Goal: Task Accomplishment & Management: Manage account settings

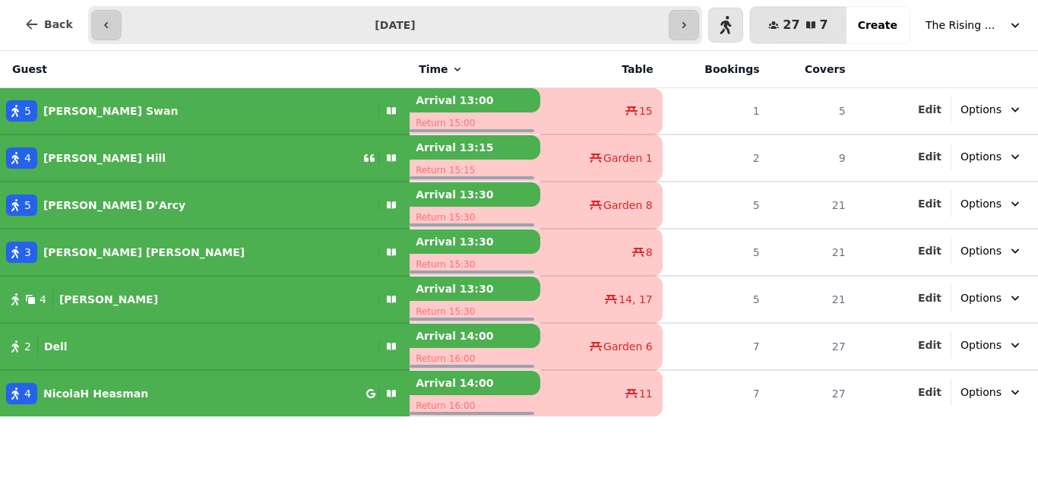
click at [11, 121] on div "5" at bounding box center [21, 110] width 31 height 21
select select "**********"
select select "*"
select select "****"
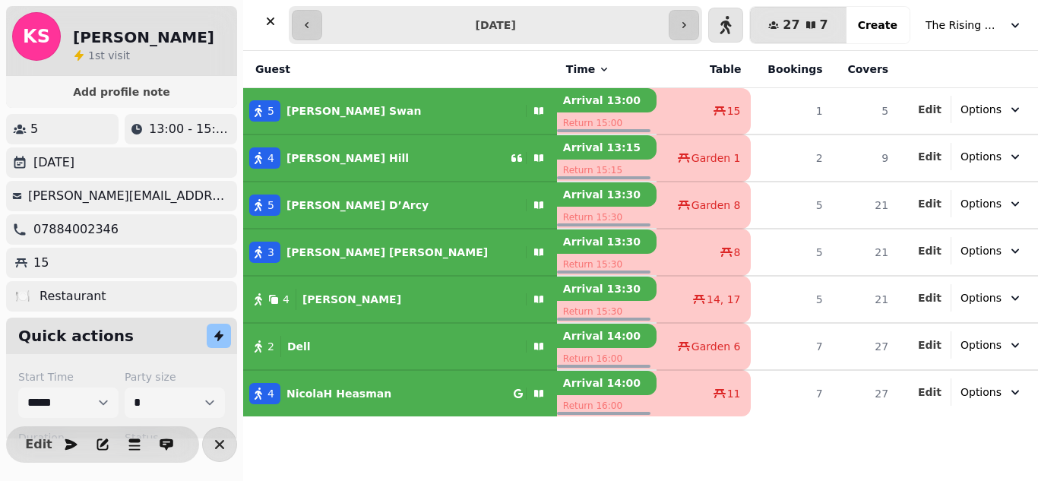
click at [261, 154] on icon "button" at bounding box center [258, 158] width 12 height 12
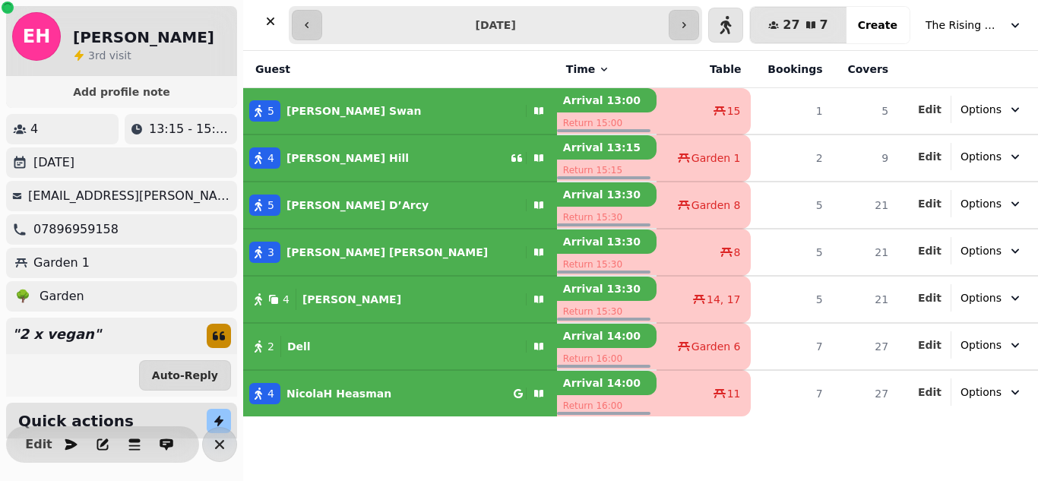
click at [268, 201] on span "5" at bounding box center [270, 204] width 7 height 15
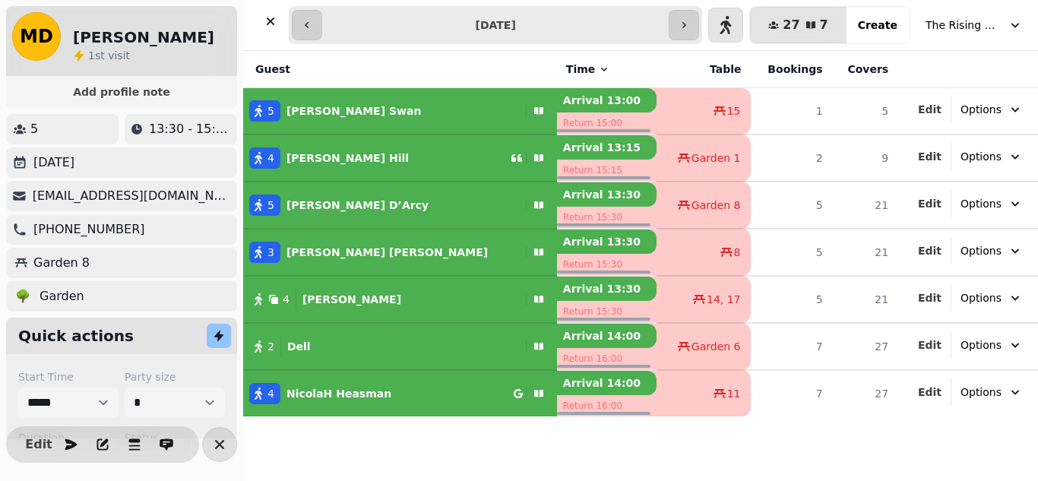
click at [266, 247] on div "3" at bounding box center [264, 252] width 31 height 21
click at [264, 295] on icon "button" at bounding box center [258, 299] width 12 height 12
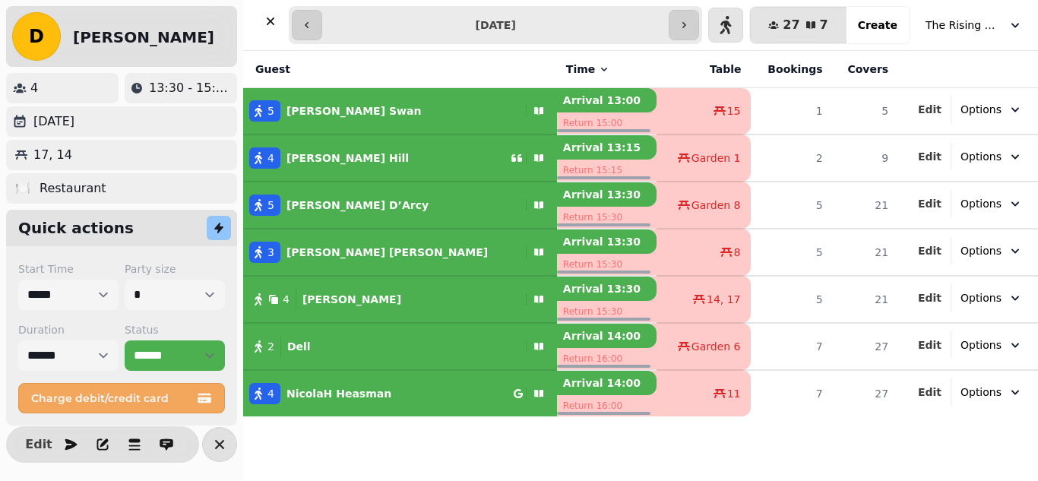
click at [258, 350] on icon "button" at bounding box center [258, 346] width 12 height 12
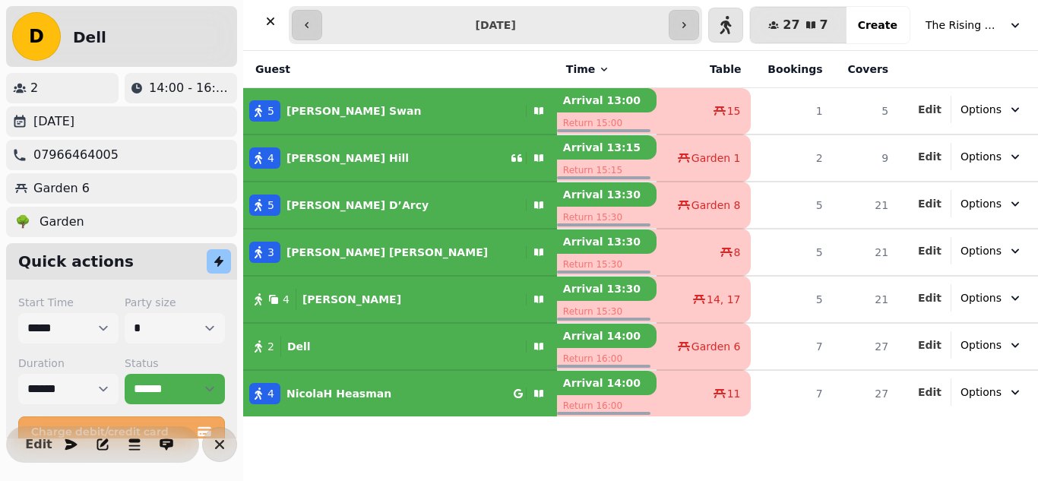
scroll to position [33, 0]
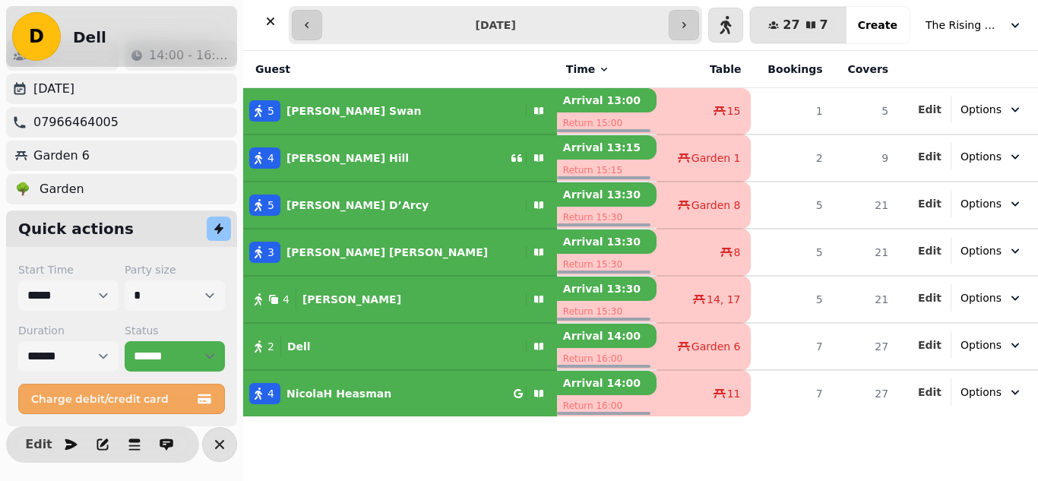
click at [272, 391] on span "4" at bounding box center [270, 393] width 7 height 15
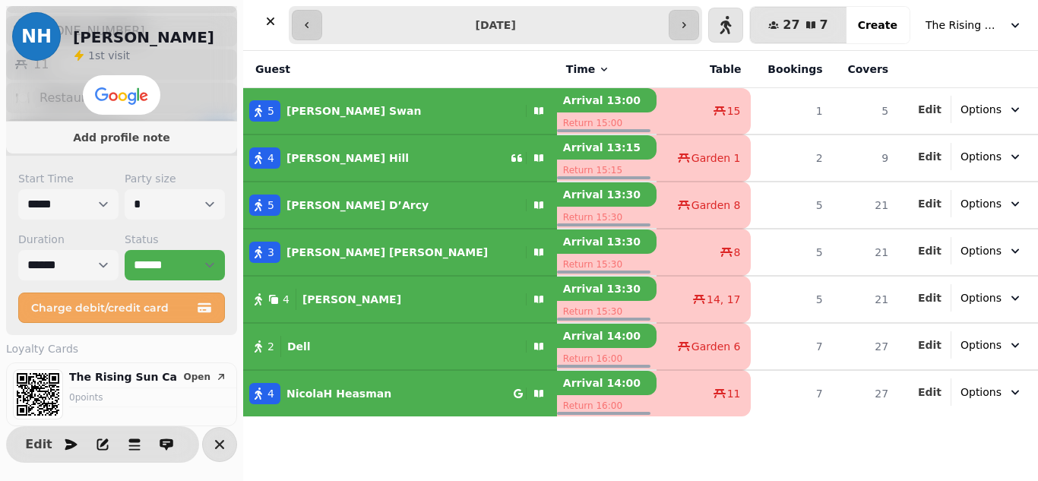
scroll to position [0, 0]
